Goal: Information Seeking & Learning: Learn about a topic

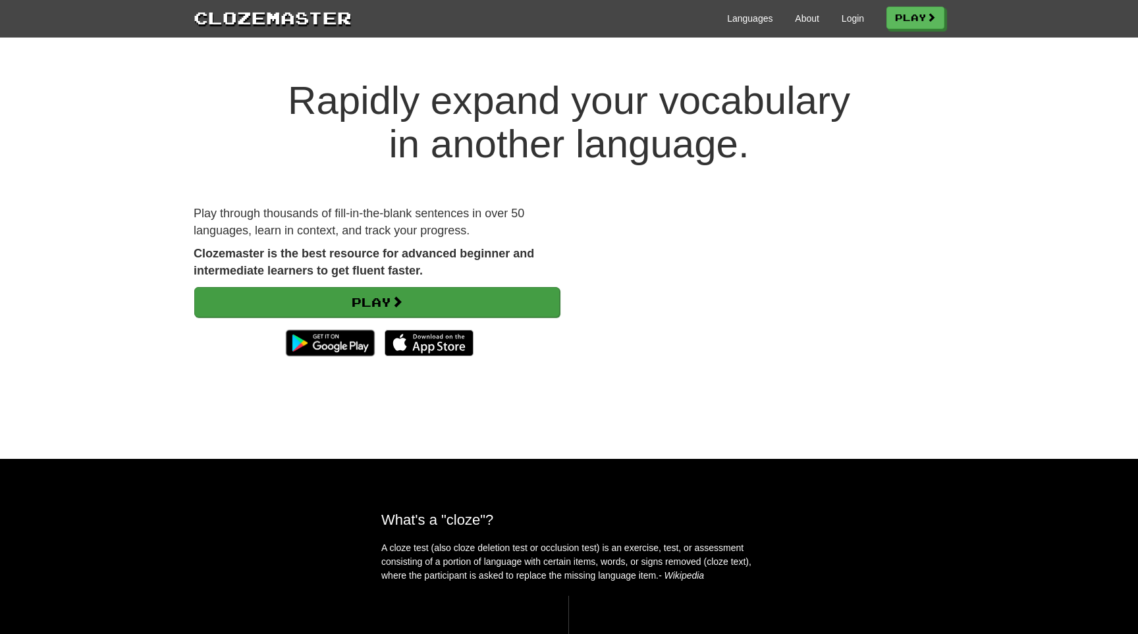
click at [456, 298] on link "Play" at bounding box center [376, 302] width 365 height 30
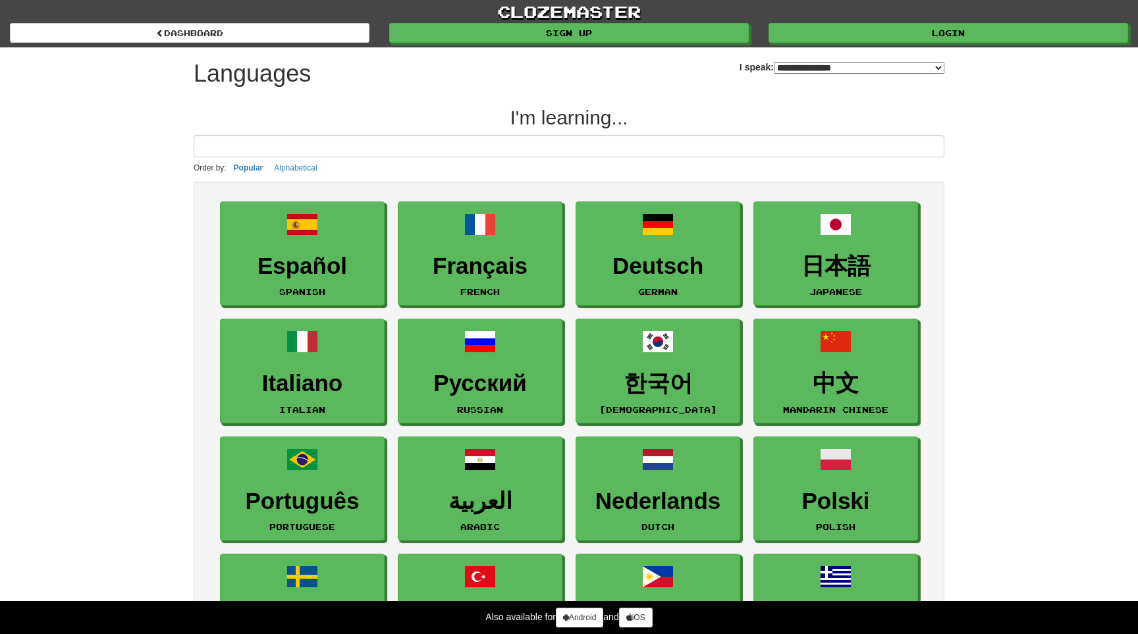
select select "*******"
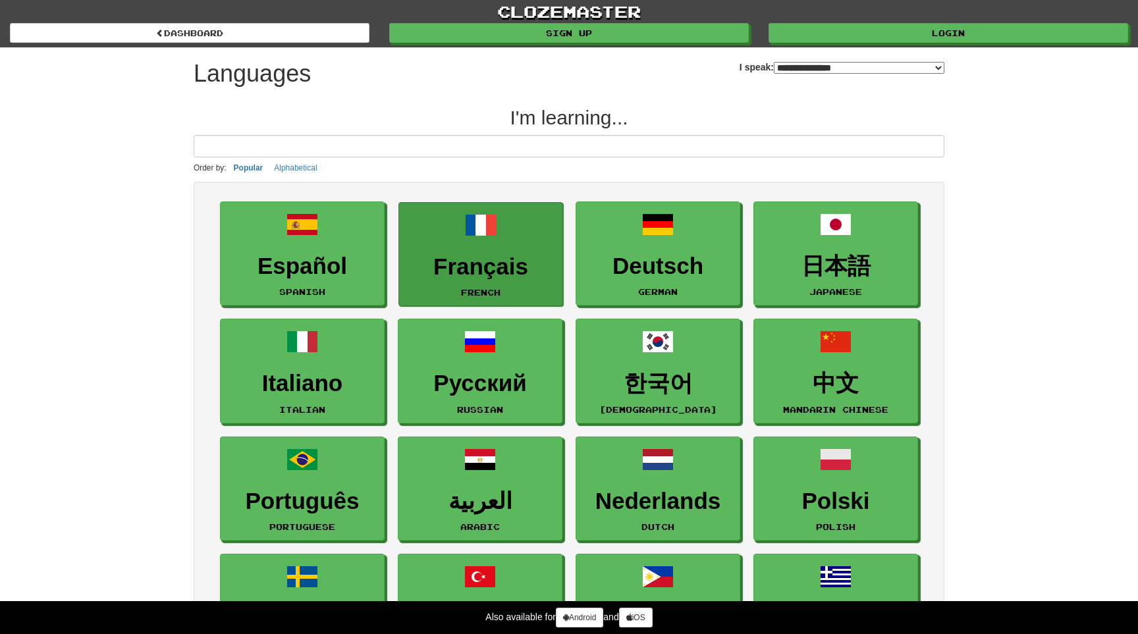
click at [475, 234] on span at bounding box center [481, 225] width 32 height 32
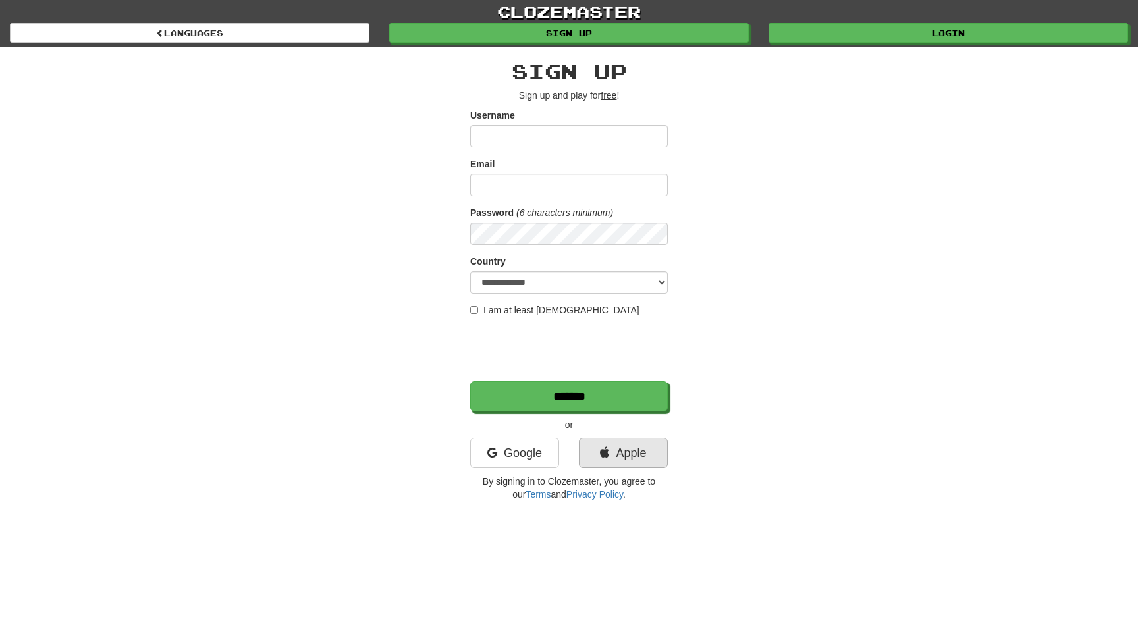
click at [621, 449] on link "Apple" at bounding box center [623, 453] width 89 height 30
